Goal: Task Accomplishment & Management: Manage account settings

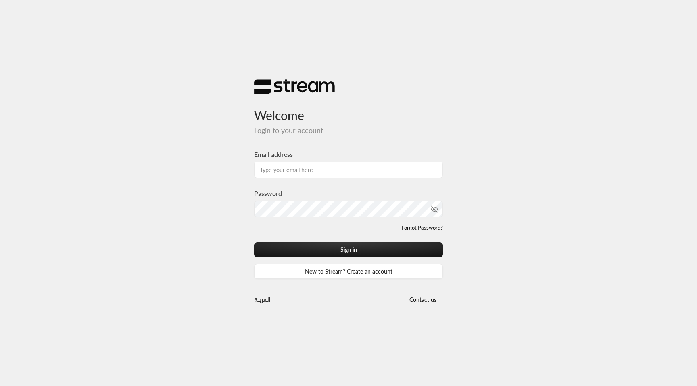
click at [147, 69] on div "Welcome Login to your account Email address Password Forgot Password? Sign in N…" at bounding box center [348, 193] width 697 height 386
click at [224, 58] on div "Welcome Login to your account Email address Password Forgot Password? Sign in N…" at bounding box center [348, 193] width 697 height 386
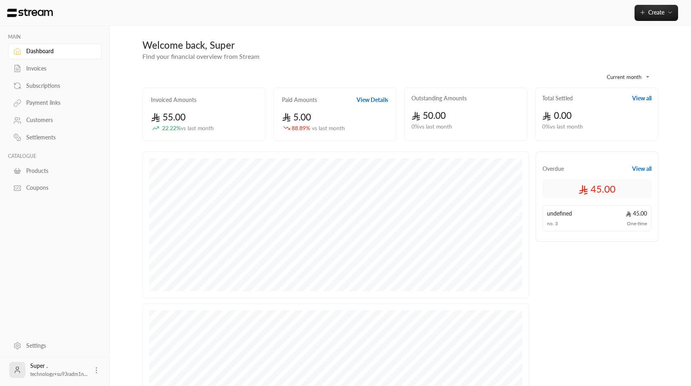
click at [98, 369] on icon at bounding box center [96, 371] width 8 height 8
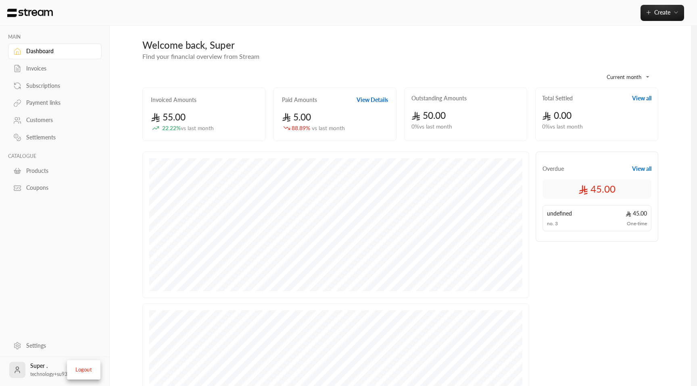
click at [86, 366] on li "Logout" at bounding box center [83, 370] width 29 height 13
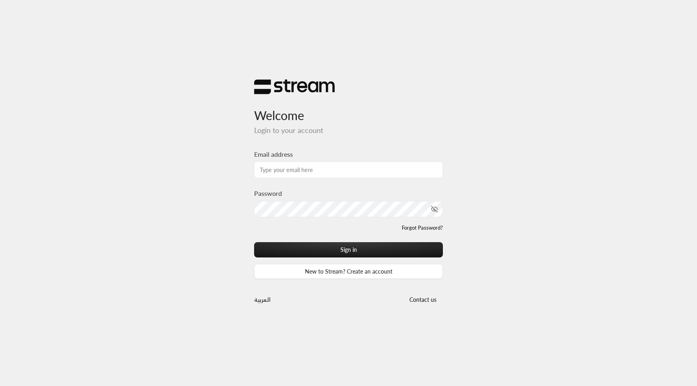
click at [318, 166] on input "Email address" at bounding box center [348, 170] width 189 height 17
type input "[EMAIL_ADDRESS][DOMAIN_NAME]"
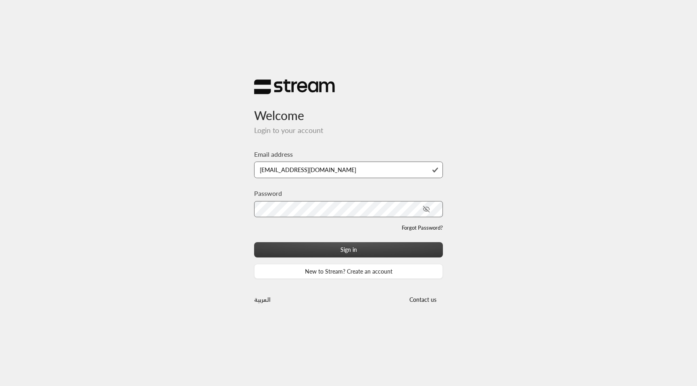
click at [329, 256] on button "Sign in" at bounding box center [348, 249] width 189 height 15
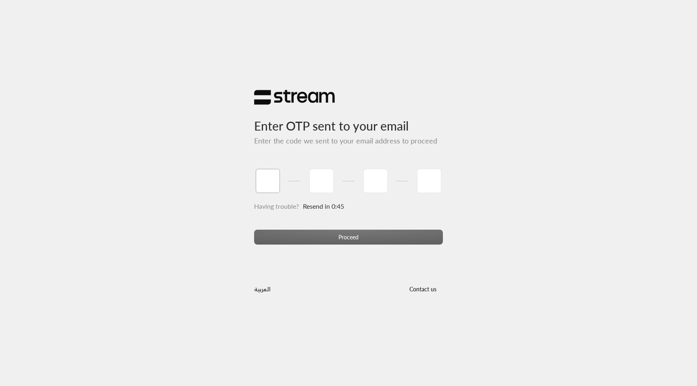
paste input "5"
type input "5"
type input "7"
type input "5"
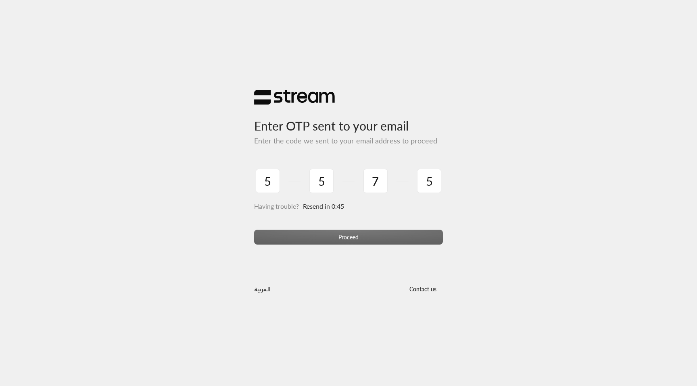
click at [353, 238] on div "Proceed" at bounding box center [348, 241] width 189 height 22
